Goal: Information Seeking & Learning: Check status

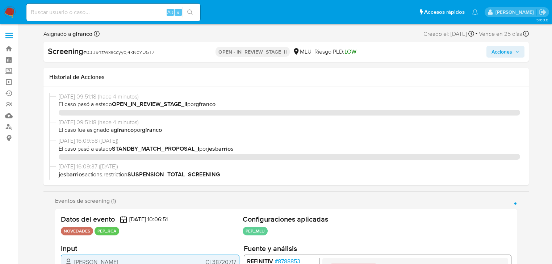
select select "10"
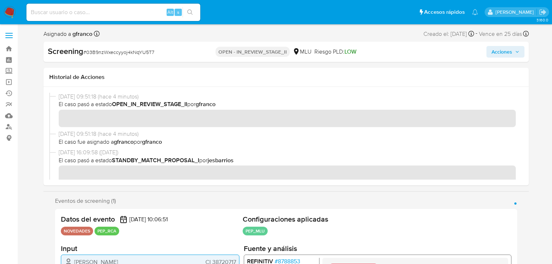
scroll to position [323, 0]
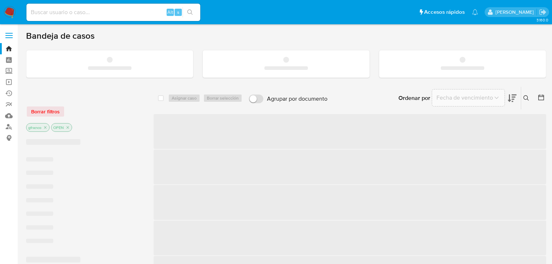
click at [90, 12] on input at bounding box center [113, 12] width 174 height 9
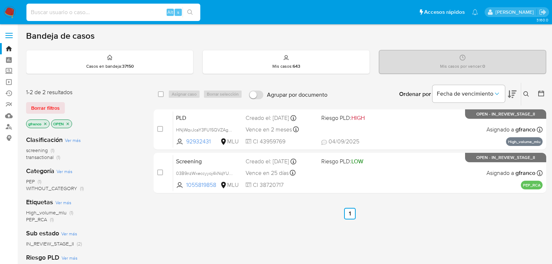
paste input "KJknyluXCImzJpzx0w1UPbHe"
type input "KJknyluXCImzJpzx0w1UPbHe"
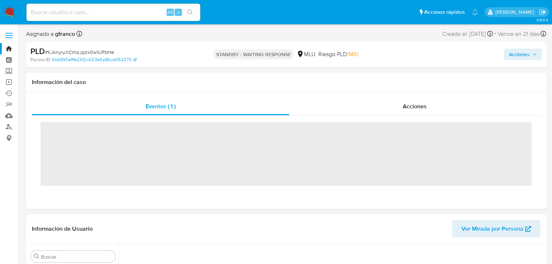
scroll to position [323, 0]
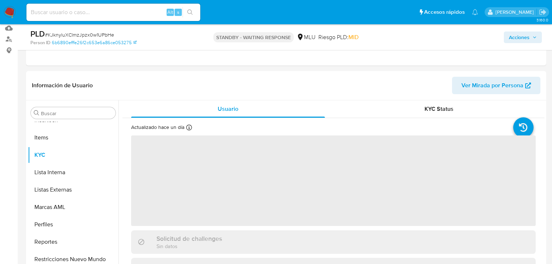
select select "10"
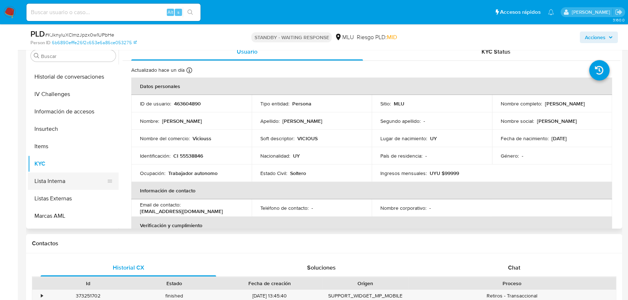
scroll to position [225, 0]
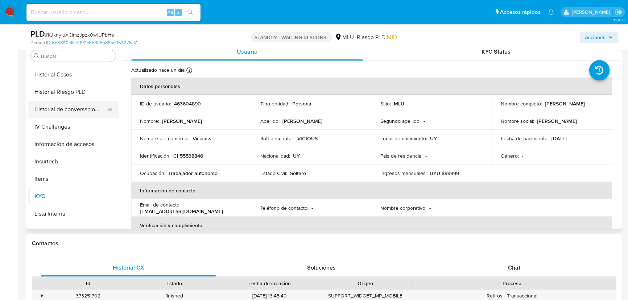
click at [82, 109] on button "Historial de conversaciones" at bounding box center [70, 109] width 85 height 17
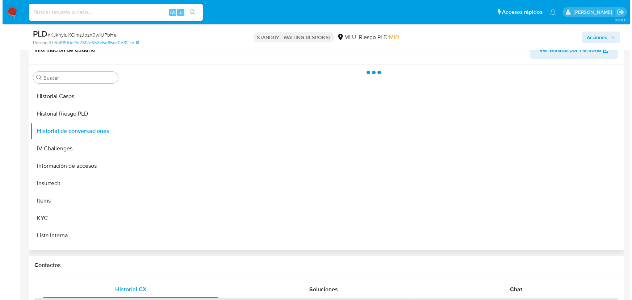
scroll to position [112, 0]
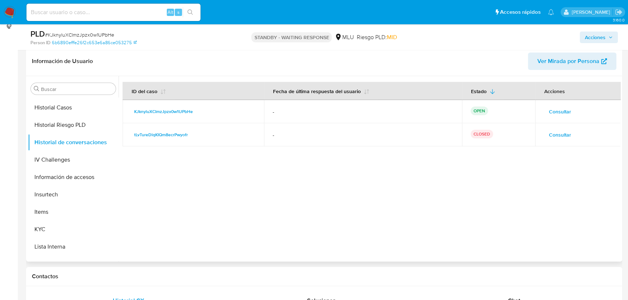
click at [556, 135] on span "Consultar" at bounding box center [560, 135] width 22 height 10
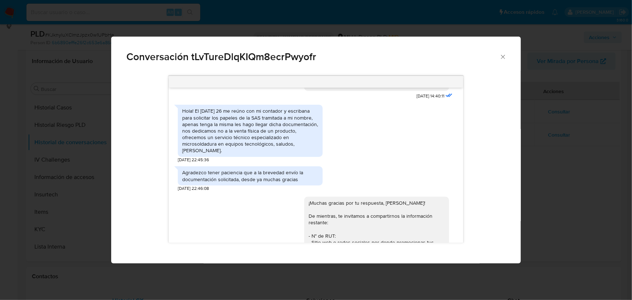
scroll to position [152, 0]
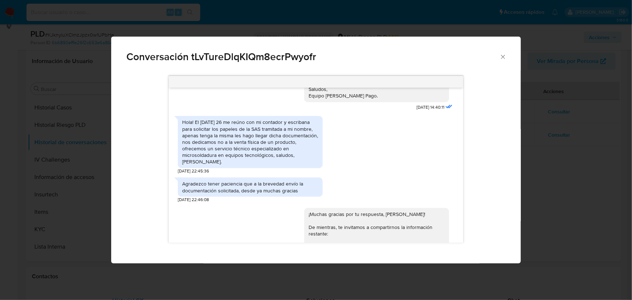
click at [504, 57] on icon "Cerrar" at bounding box center [503, 57] width 4 height 4
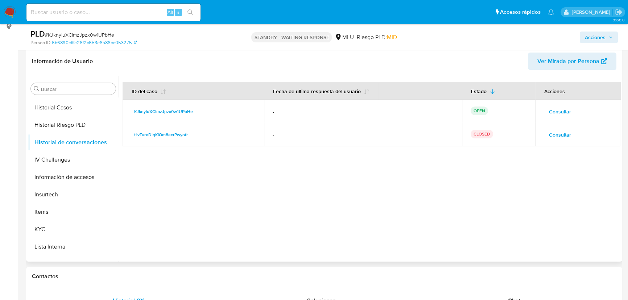
click at [549, 111] on span "Consultar" at bounding box center [560, 112] width 22 height 10
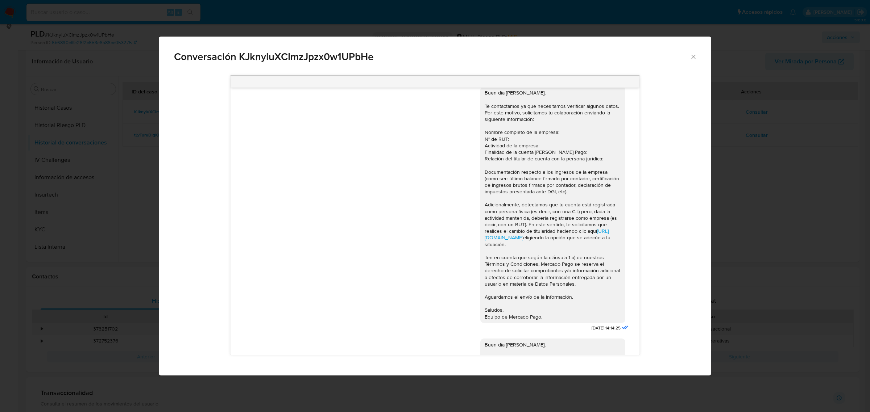
scroll to position [0, 0]
